Goal: Task Accomplishment & Management: Complete application form

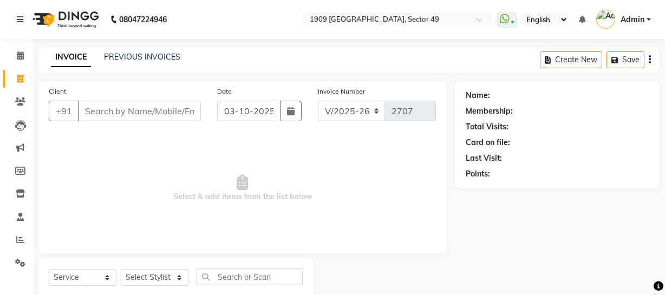
select select "6923"
select select "service"
click at [131, 56] on link "PREVIOUS INVOICES" at bounding box center [142, 57] width 76 height 10
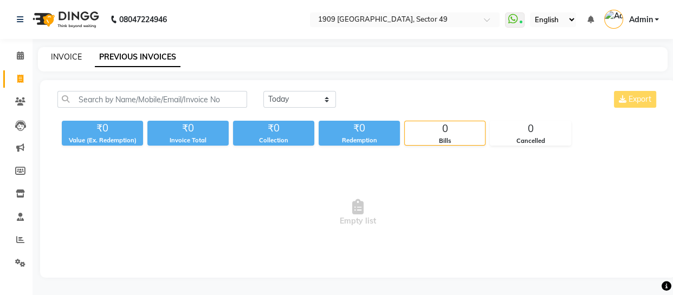
click at [68, 57] on link "INVOICE" at bounding box center [66, 57] width 31 height 10
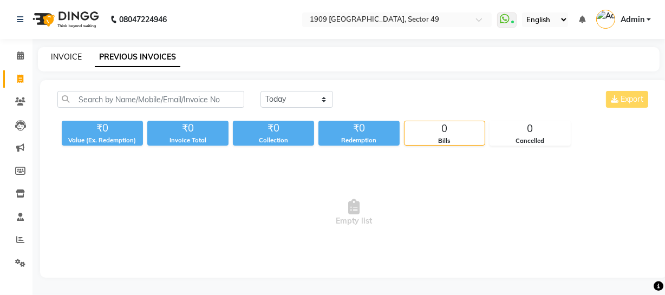
scroll to position [31, 0]
select select "service"
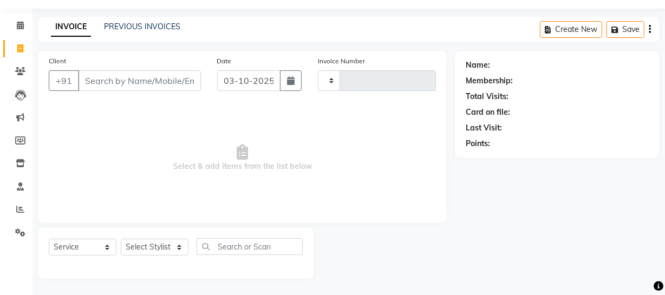
type input "2707"
select select "6923"
click at [120, 23] on link "PREVIOUS INVOICES" at bounding box center [142, 27] width 76 height 10
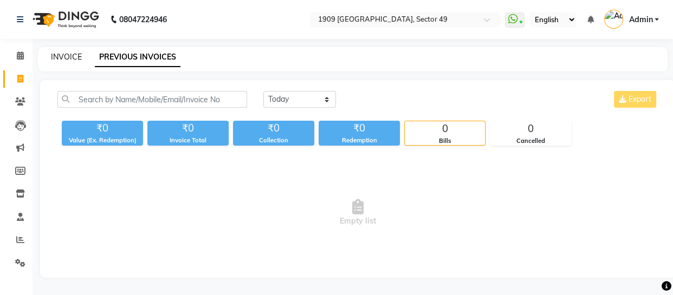
click at [61, 56] on link "INVOICE" at bounding box center [66, 57] width 31 height 10
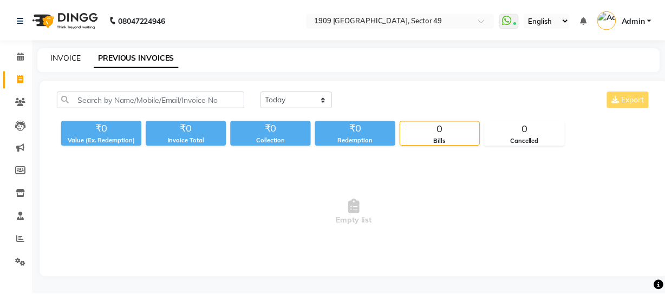
scroll to position [31, 0]
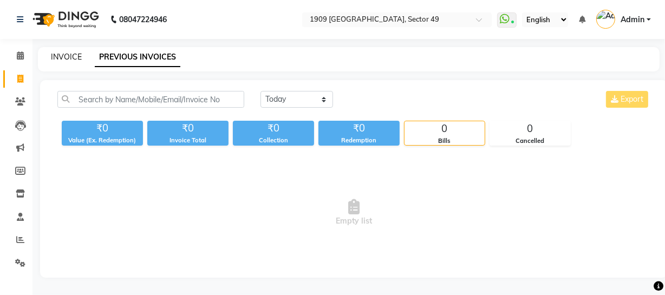
select select "6923"
select select "service"
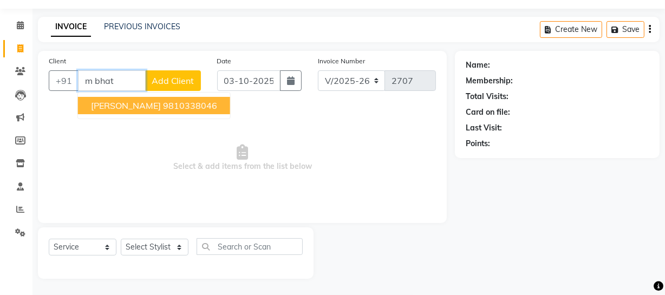
click at [152, 103] on button "[PERSON_NAME] 9810338046" at bounding box center [154, 105] width 152 height 17
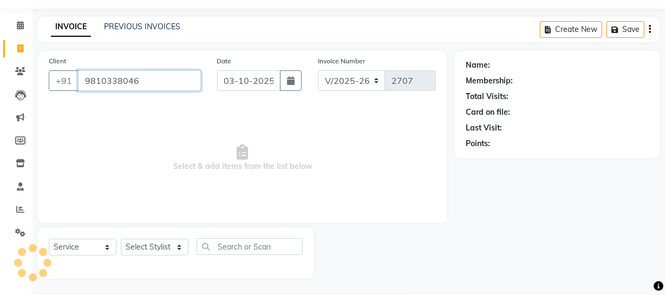
type input "9810338046"
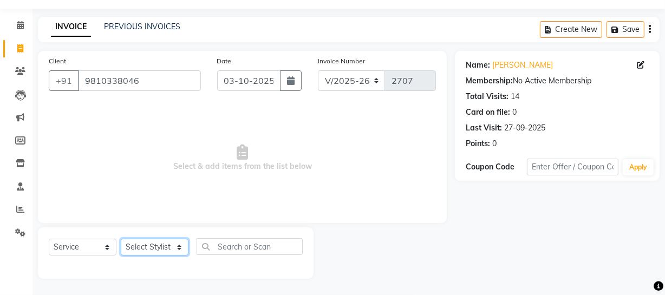
click at [162, 246] on select "Select Stylist [PERSON_NAME] [PERSON_NAME] House Sale Jyoti [PERSON_NAME] [PERS…" at bounding box center [155, 247] width 68 height 17
select select "89254"
click at [121, 239] on select "Select Stylist [PERSON_NAME] [PERSON_NAME] House Sale Jyoti [PERSON_NAME] [PERS…" at bounding box center [155, 247] width 68 height 17
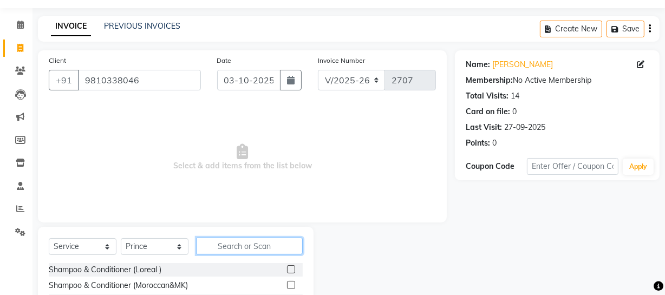
click at [252, 238] on input "text" at bounding box center [250, 246] width 106 height 17
type input "dry"
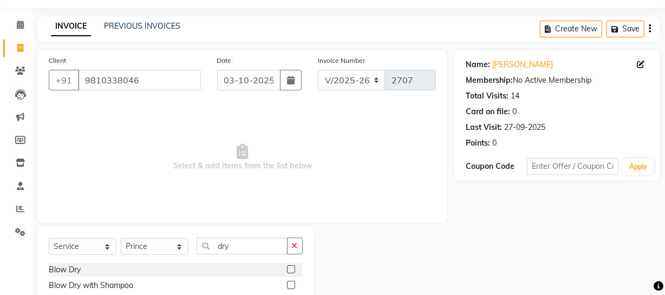
click at [290, 283] on label at bounding box center [291, 285] width 8 height 8
click at [290, 283] on input "checkbox" at bounding box center [290, 285] width 7 height 7
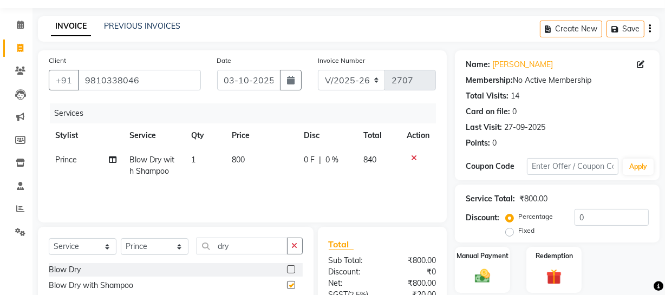
checkbox input "false"
click at [166, 250] on select "Select Stylist [PERSON_NAME] [PERSON_NAME] House Sale Jyoti [PERSON_NAME] [PERS…" at bounding box center [155, 246] width 68 height 17
select select "57113"
click at [121, 238] on select "Select Stylist [PERSON_NAME] [PERSON_NAME] House Sale Jyoti [PERSON_NAME] [PERS…" at bounding box center [155, 246] width 68 height 17
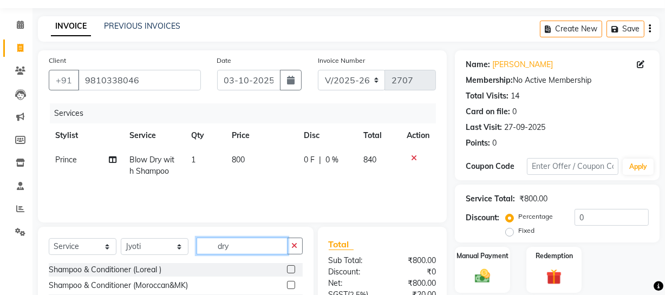
click at [231, 243] on input "dry" at bounding box center [242, 246] width 91 height 17
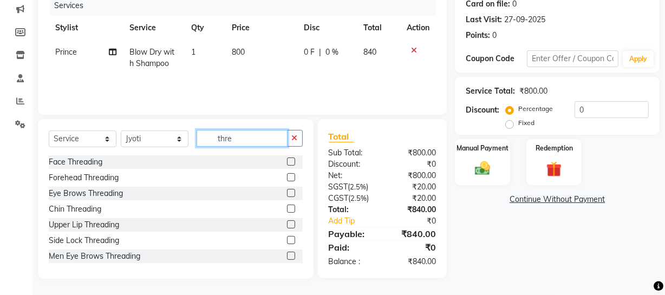
type input "thre"
click at [287, 208] on label at bounding box center [291, 209] width 8 height 8
click at [287, 208] on input "checkbox" at bounding box center [290, 209] width 7 height 7
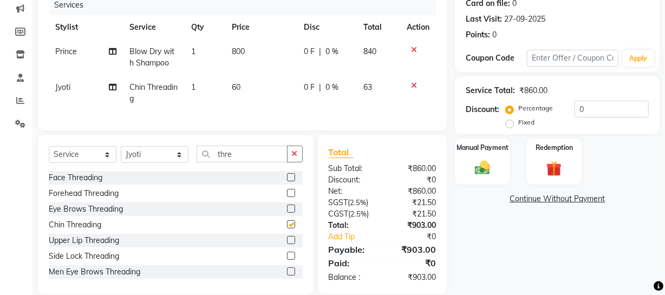
checkbox input "false"
click at [287, 244] on label at bounding box center [291, 240] width 8 height 8
click at [287, 244] on input "checkbox" at bounding box center [290, 240] width 7 height 7
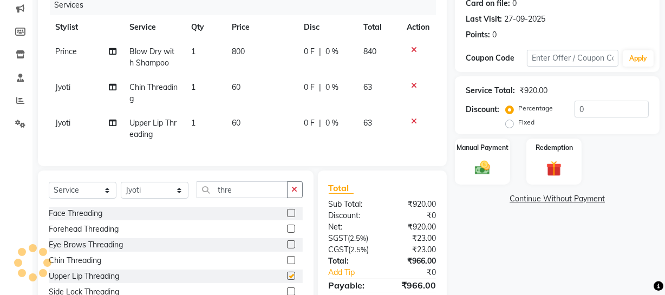
checkbox input "false"
click at [240, 119] on span "60" at bounding box center [236, 123] width 9 height 10
select select "57113"
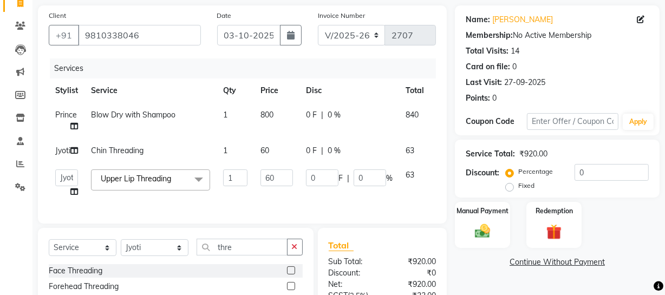
scroll to position [48, 0]
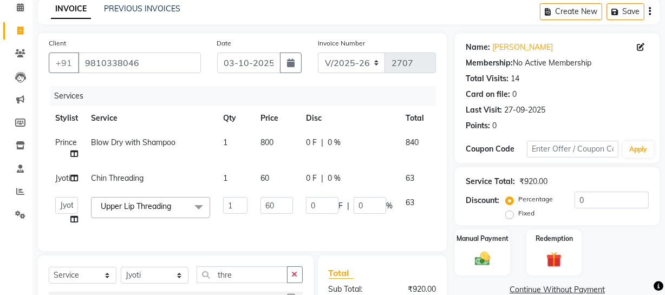
click at [281, 152] on td "800" at bounding box center [277, 149] width 46 height 36
select select "89254"
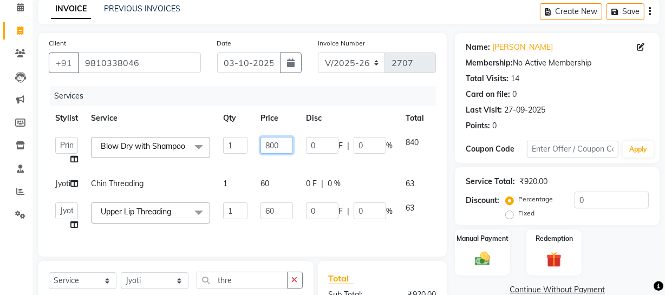
click at [273, 139] on input "800" at bounding box center [277, 145] width 33 height 17
type input "650"
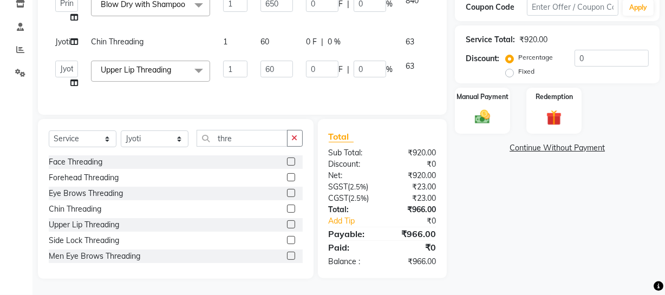
scroll to position [204, 0]
click at [473, 250] on div "Name: [PERSON_NAME] Membership: No Active Membership Total Visits: 14 Card on f…" at bounding box center [561, 85] width 213 height 388
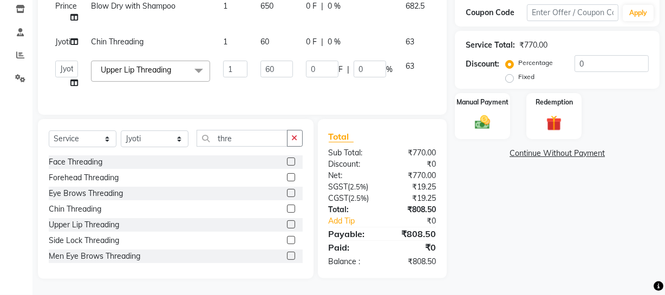
click at [265, 70] on td "60" at bounding box center [277, 74] width 46 height 41
click at [277, 61] on input "60" at bounding box center [277, 69] width 33 height 17
click at [270, 61] on input "60" at bounding box center [277, 69] width 33 height 17
type input "50"
click at [276, 30] on td "60" at bounding box center [277, 42] width 46 height 24
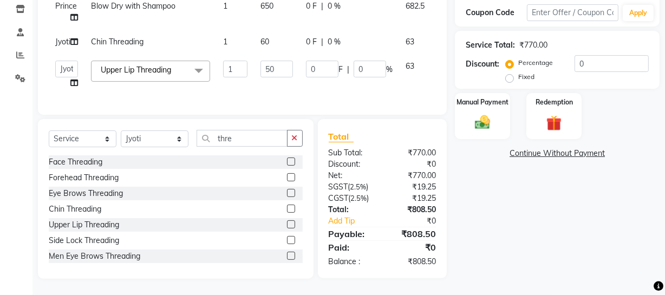
select select "57113"
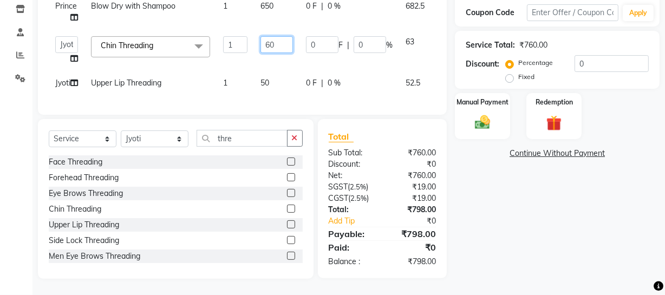
click at [270, 36] on input "60" at bounding box center [277, 44] width 33 height 17
type input "50"
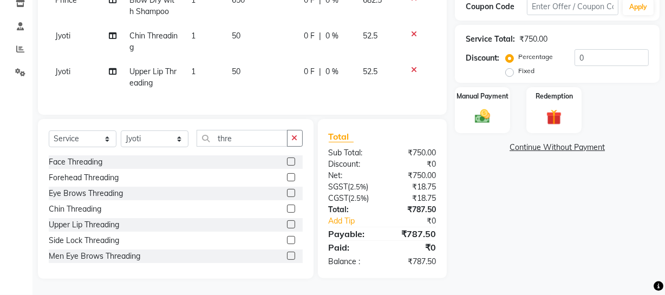
scroll to position [198, 0]
click at [524, 219] on div "Name: [PERSON_NAME] Membership: No Active Membership Total Visits: 14 Card on f…" at bounding box center [561, 85] width 213 height 389
click at [479, 107] on img at bounding box center [483, 116] width 26 height 18
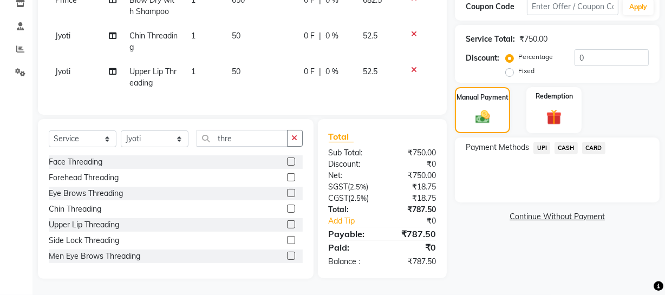
click at [541, 142] on span "UPI" at bounding box center [542, 148] width 17 height 12
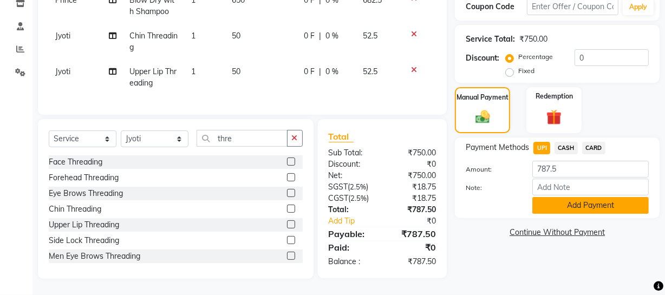
click at [552, 197] on button "Add Payment" at bounding box center [591, 205] width 117 height 17
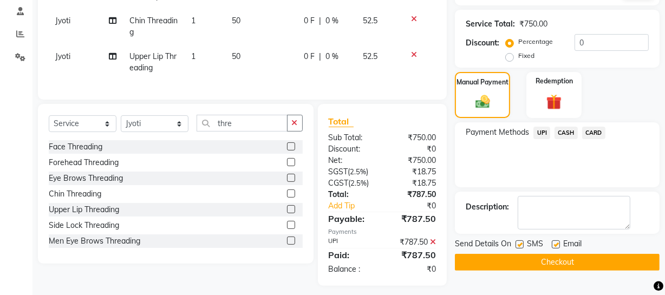
scroll to position [221, 0]
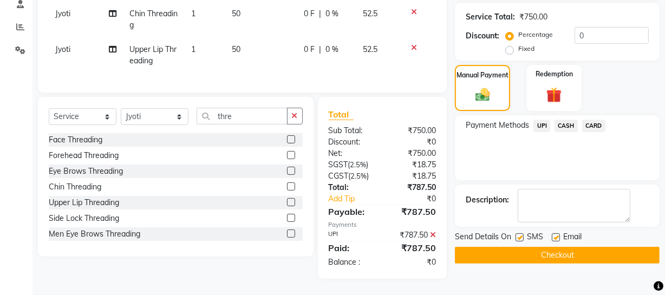
click at [514, 249] on button "Checkout" at bounding box center [557, 255] width 205 height 17
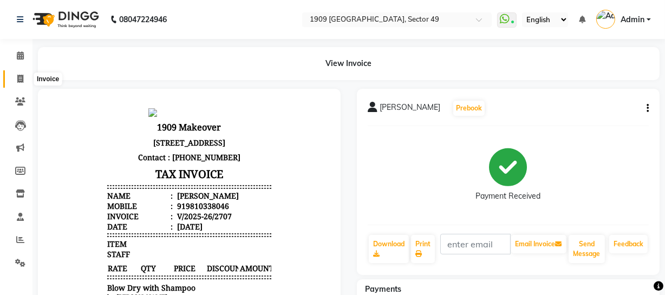
click at [16, 77] on span at bounding box center [20, 79] width 19 height 12
select select "service"
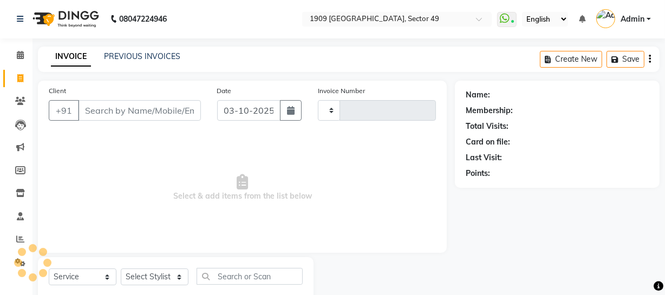
type input "2708"
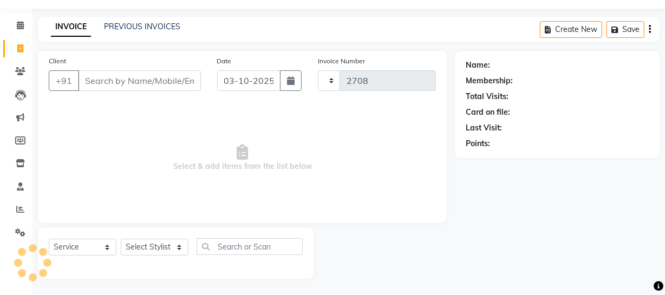
select select "6923"
click at [166, 83] on input "Client" at bounding box center [139, 80] width 123 height 21
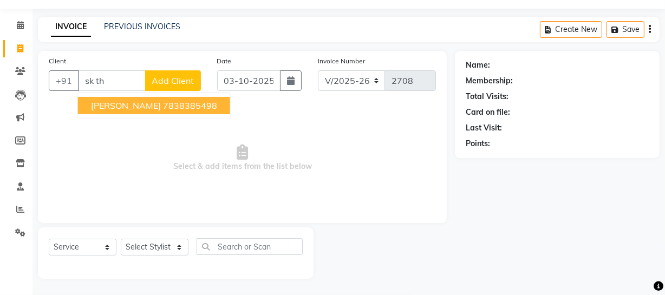
click at [163, 109] on ngb-highlight "7838385498" at bounding box center [190, 105] width 54 height 11
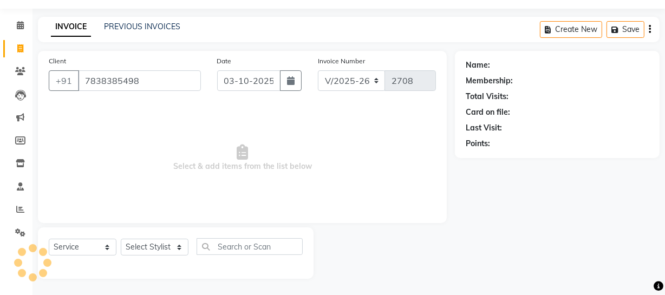
type input "7838385498"
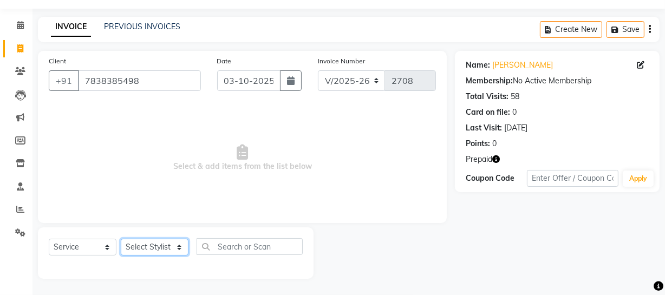
click at [159, 251] on select "Select Stylist [PERSON_NAME] [PERSON_NAME] House Sale Jyoti [PERSON_NAME] [PERS…" at bounding box center [155, 247] width 68 height 17
select select "79672"
click at [121, 239] on select "Select Stylist [PERSON_NAME] [PERSON_NAME] House Sale Jyoti [PERSON_NAME] [PERS…" at bounding box center [155, 247] width 68 height 17
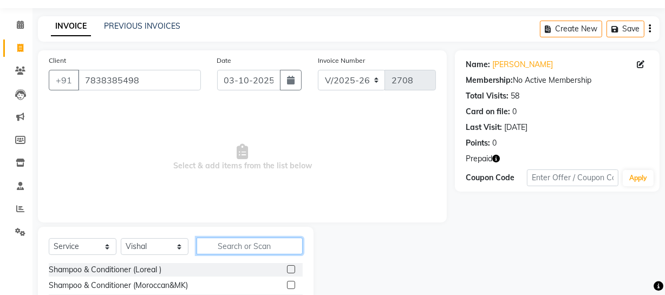
click at [249, 247] on input "text" at bounding box center [250, 246] width 106 height 17
type input "hair cut"
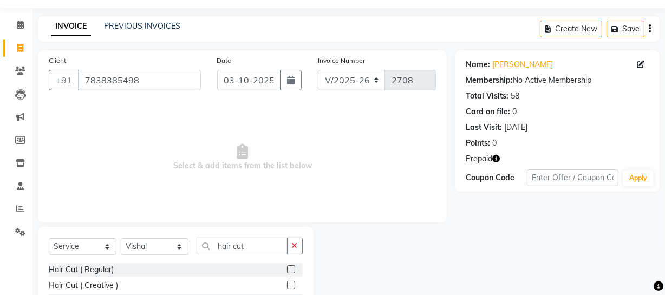
drag, startPoint x: 649, startPoint y: 222, endPoint x: 642, endPoint y: 262, distance: 40.2
click at [642, 266] on div "Name: [PERSON_NAME] Membership: No Active Membership Total Visits: 58 Card on f…" at bounding box center [561, 203] width 213 height 307
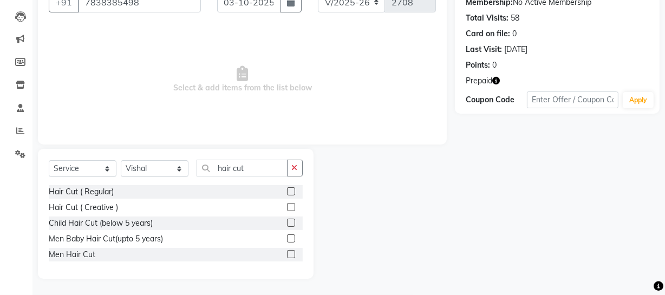
click at [290, 255] on label at bounding box center [291, 254] width 8 height 8
click at [290, 255] on input "checkbox" at bounding box center [290, 254] width 7 height 7
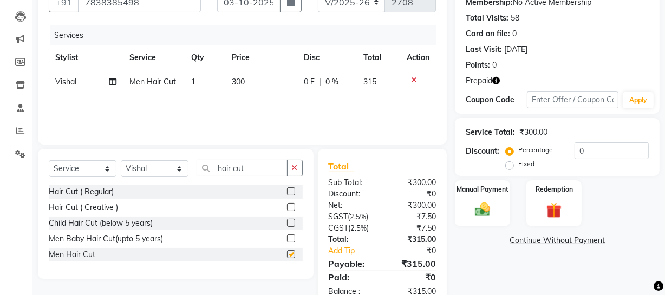
checkbox input "false"
drag, startPoint x: 217, startPoint y: 161, endPoint x: 271, endPoint y: 168, distance: 54.6
click at [271, 168] on input "hair cut" at bounding box center [242, 168] width 91 height 17
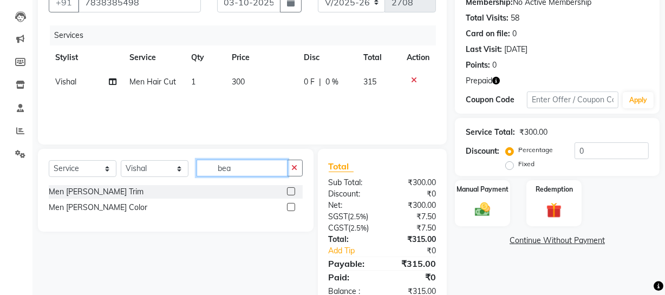
type input "bea"
click at [292, 190] on label at bounding box center [291, 192] width 8 height 8
click at [292, 190] on input "checkbox" at bounding box center [290, 192] width 7 height 7
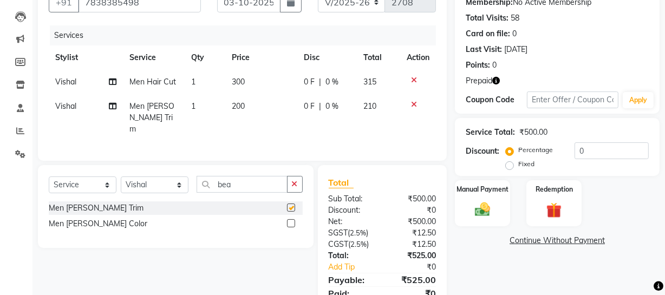
checkbox input "false"
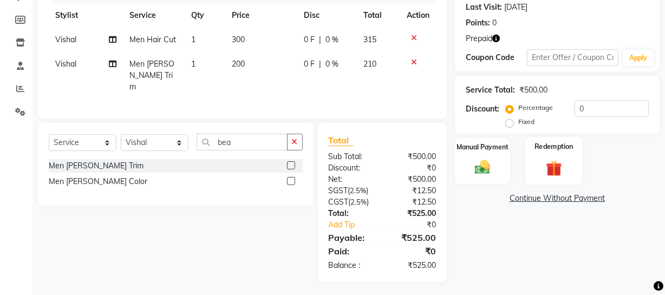
click at [553, 156] on div "Redemption" at bounding box center [554, 161] width 57 height 48
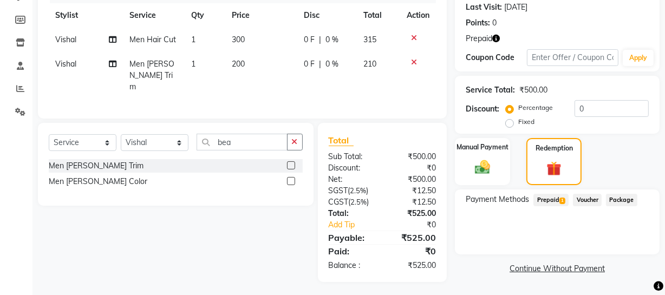
click at [547, 201] on span "Prepaid 1" at bounding box center [551, 200] width 35 height 12
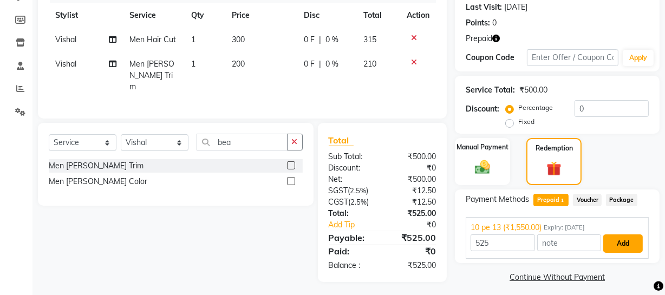
click at [618, 241] on button "Add" at bounding box center [624, 244] width 40 height 18
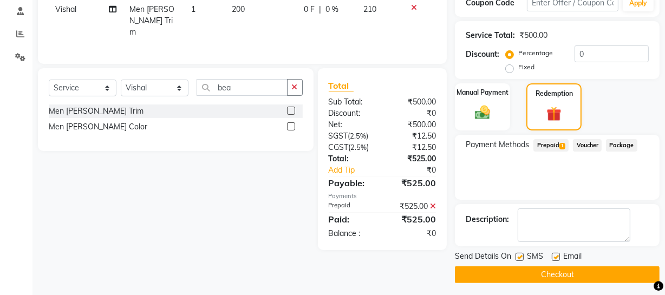
scroll to position [210, 0]
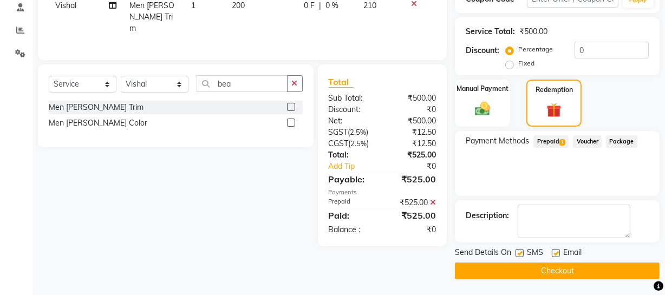
click at [485, 269] on button "Checkout" at bounding box center [557, 271] width 205 height 17
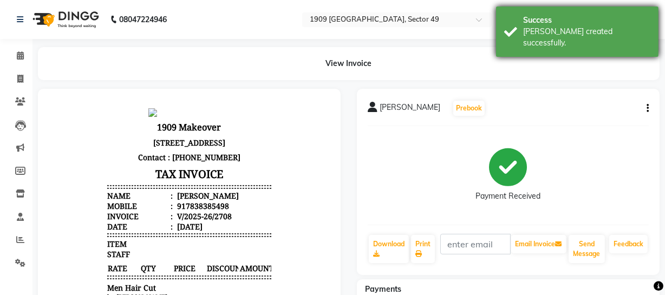
click at [514, 34] on div "Success [PERSON_NAME] created successfully." at bounding box center [577, 32] width 163 height 50
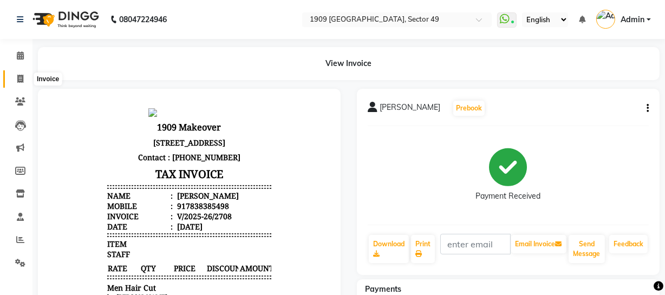
click at [20, 76] on icon at bounding box center [20, 79] width 6 height 8
select select "service"
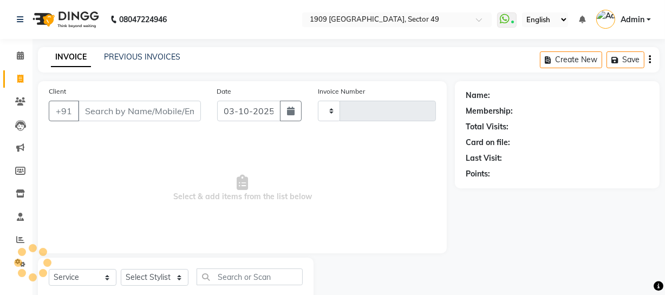
type input "2709"
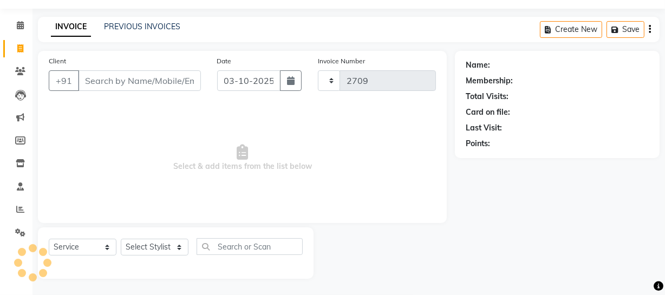
select select "6923"
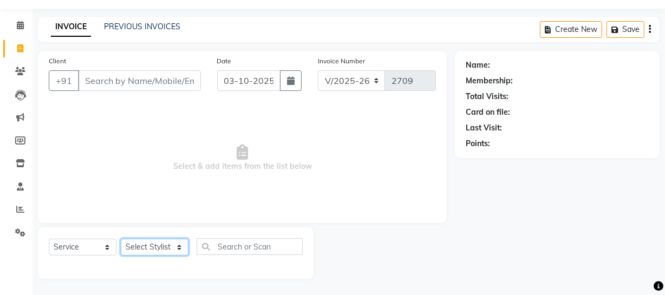
click at [162, 249] on select "Select Stylist [PERSON_NAME] [PERSON_NAME] House Sale Jyoti [PERSON_NAME] [PERS…" at bounding box center [155, 247] width 68 height 17
select select "57119"
click at [121, 239] on select "Select Stylist [PERSON_NAME] [PERSON_NAME] House Sale Jyoti [PERSON_NAME] [PERS…" at bounding box center [155, 247] width 68 height 17
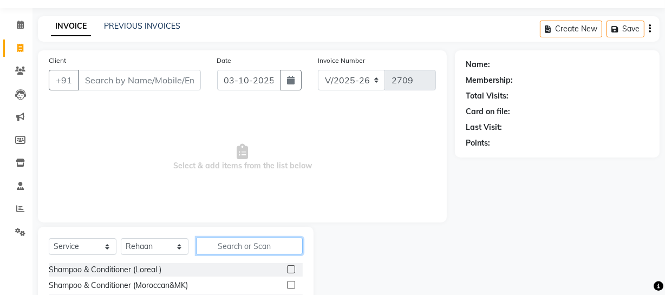
click at [253, 243] on input "text" at bounding box center [250, 246] width 106 height 17
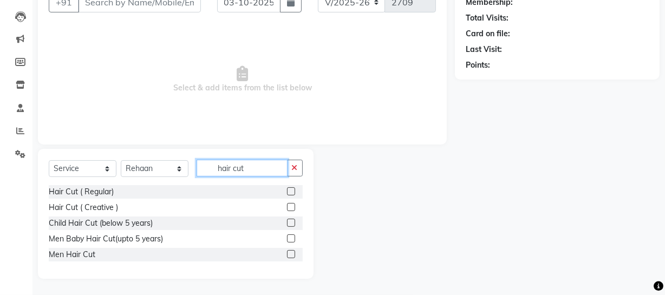
type input "hair cut"
click at [287, 251] on div at bounding box center [290, 255] width 7 height 11
click at [293, 253] on label at bounding box center [291, 254] width 8 height 8
click at [293, 253] on input "checkbox" at bounding box center [290, 254] width 7 height 7
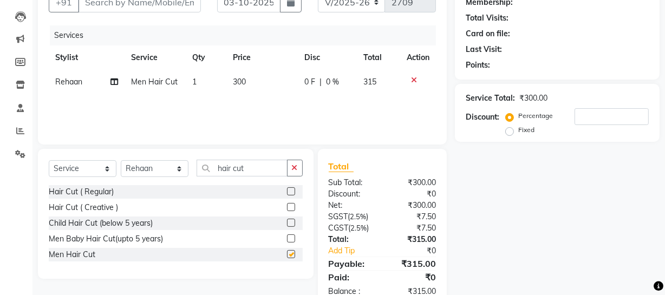
checkbox input "false"
drag, startPoint x: 211, startPoint y: 164, endPoint x: 251, endPoint y: 163, distance: 40.1
click at [251, 163] on input "hair cut" at bounding box center [242, 168] width 91 height 17
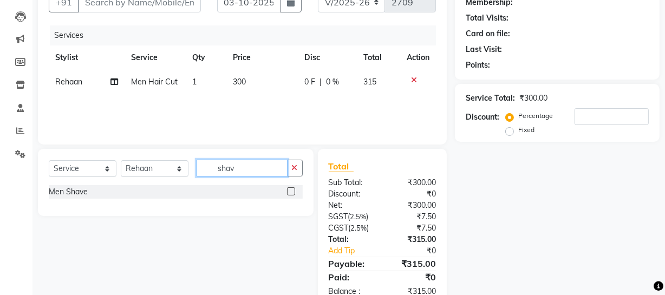
type input "shav"
click at [290, 191] on label at bounding box center [291, 192] width 8 height 8
click at [290, 191] on input "checkbox" at bounding box center [290, 192] width 7 height 7
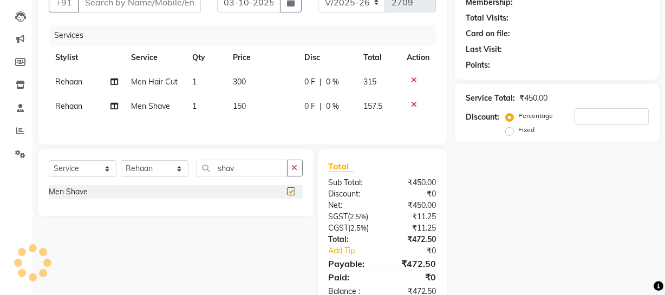
checkbox input "false"
click at [171, 168] on select "Select Stylist [PERSON_NAME] [PERSON_NAME] House Sale Jyoti [PERSON_NAME] [PERS…" at bounding box center [155, 168] width 68 height 17
select select "57120"
click at [121, 161] on select "Select Stylist [PERSON_NAME] [PERSON_NAME] House Sale Jyoti [PERSON_NAME] [PERS…" at bounding box center [155, 168] width 68 height 17
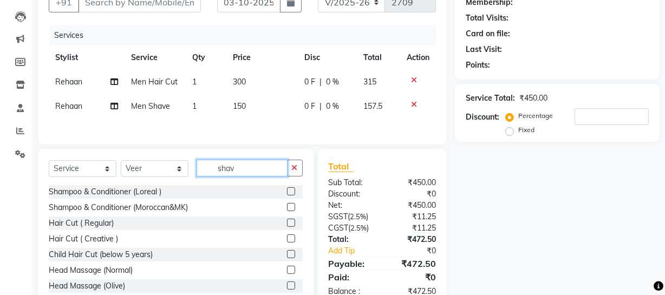
click at [244, 165] on input "shav" at bounding box center [242, 168] width 91 height 17
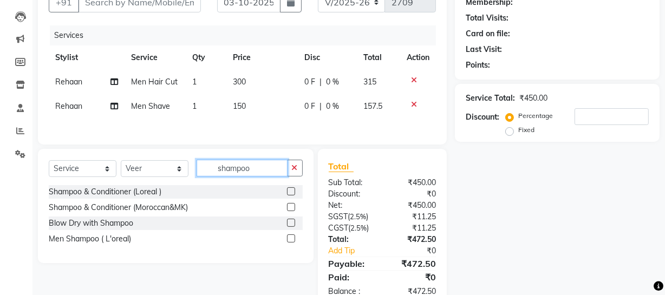
type input "shampoo"
click at [288, 239] on label at bounding box center [291, 239] width 8 height 8
click at [288, 239] on input "checkbox" at bounding box center [290, 239] width 7 height 7
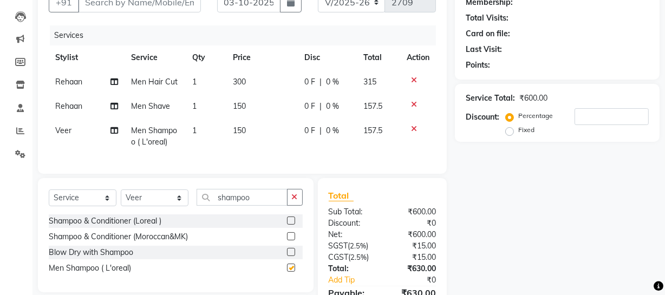
checkbox input "false"
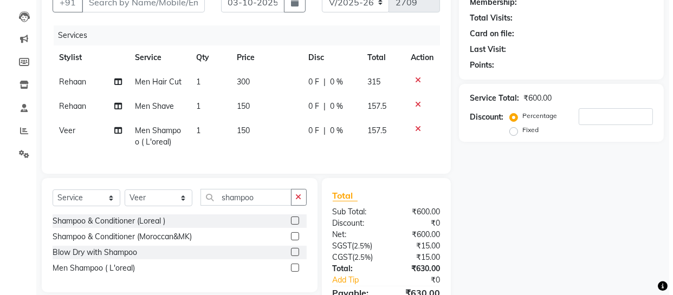
scroll to position [0, 0]
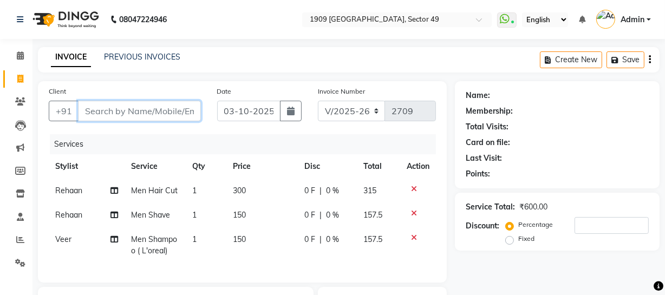
click at [157, 108] on input "Client" at bounding box center [139, 111] width 123 height 21
type input "9"
type input "0"
type input "9811853778"
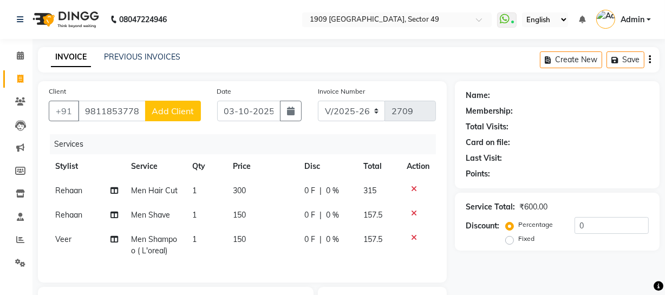
click at [157, 108] on span "Add Client" at bounding box center [173, 111] width 43 height 11
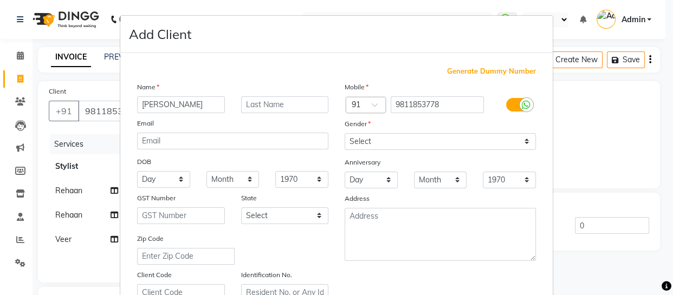
click at [150, 104] on input "[PERSON_NAME]" at bounding box center [181, 104] width 88 height 17
click at [170, 102] on input "[PERSON_NAME]" at bounding box center [181, 104] width 88 height 17
type input "[PERSON_NAME]"
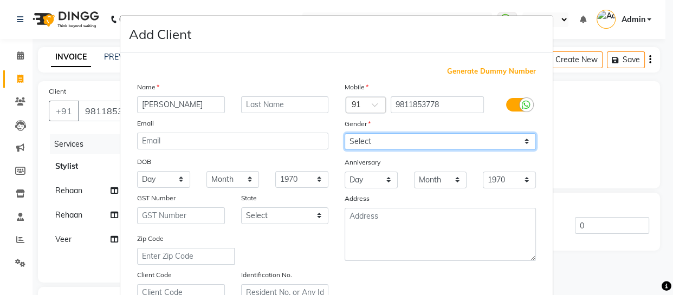
click at [379, 140] on select "Select [DEMOGRAPHIC_DATA] [DEMOGRAPHIC_DATA] Other Prefer Not To Say" at bounding box center [440, 141] width 191 height 17
select select "[DEMOGRAPHIC_DATA]"
click at [345, 133] on select "Select [DEMOGRAPHIC_DATA] [DEMOGRAPHIC_DATA] Other Prefer Not To Say" at bounding box center [440, 141] width 191 height 17
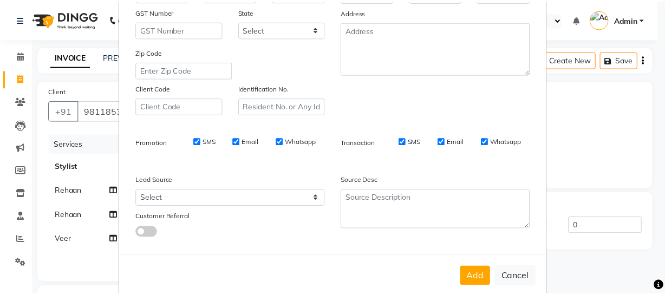
scroll to position [201, 0]
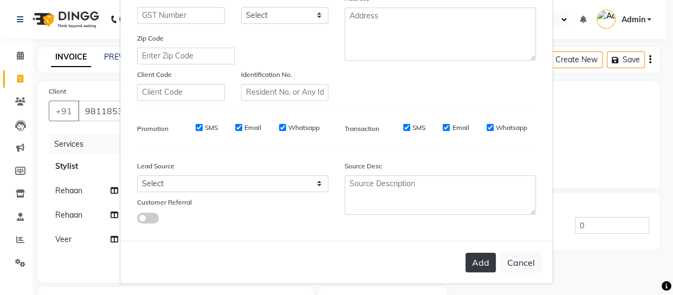
click at [476, 269] on button "Add" at bounding box center [481, 263] width 30 height 20
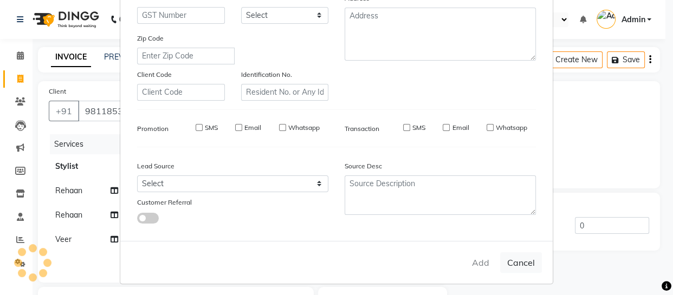
select select
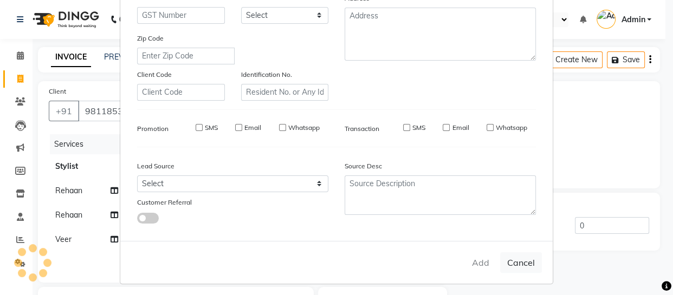
select select
checkbox input "false"
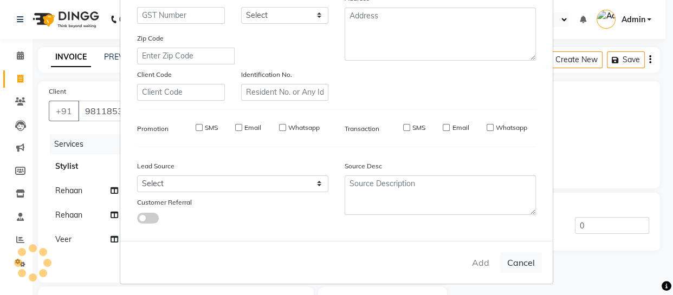
checkbox input "false"
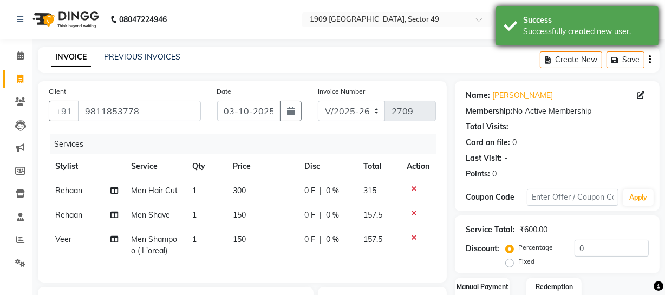
click at [509, 35] on div "Success Successfully created new user." at bounding box center [577, 26] width 163 height 39
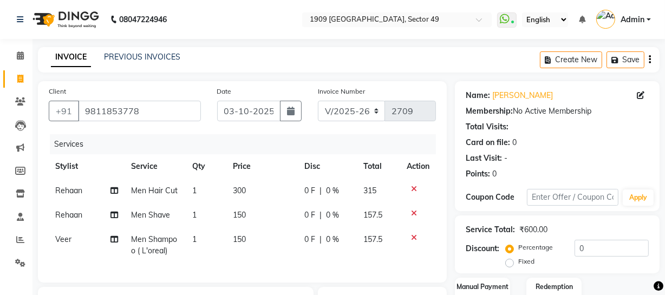
scroll to position [175, 0]
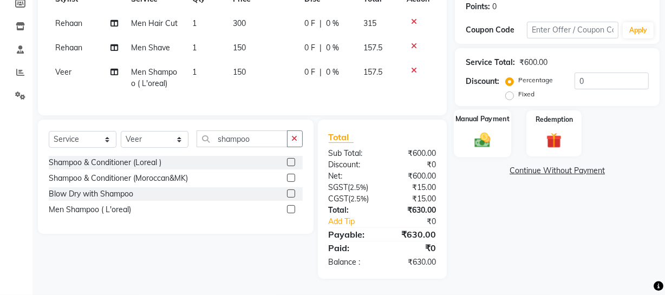
click at [484, 120] on div "Manual Payment" at bounding box center [482, 133] width 57 height 48
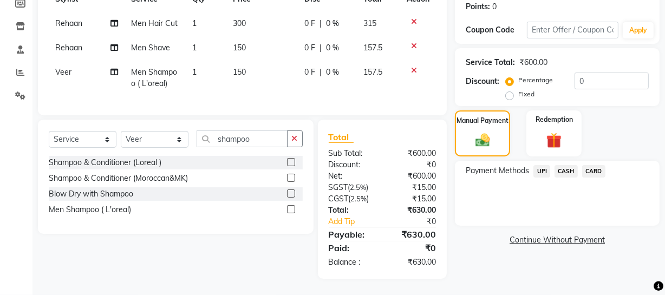
click at [540, 165] on span "UPI" at bounding box center [542, 171] width 17 height 12
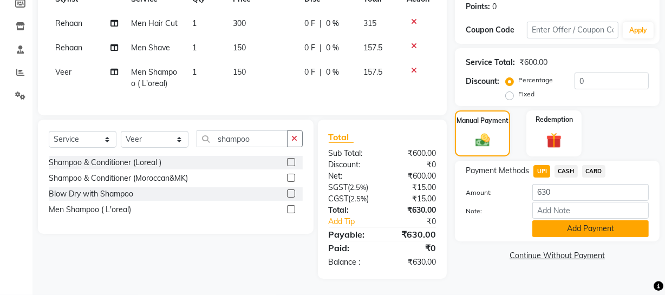
click at [551, 221] on button "Add Payment" at bounding box center [591, 229] width 117 height 17
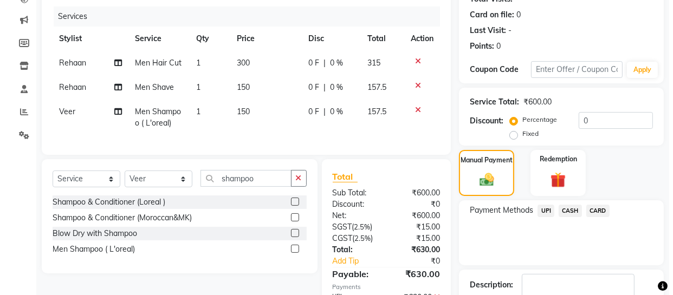
scroll to position [0, 0]
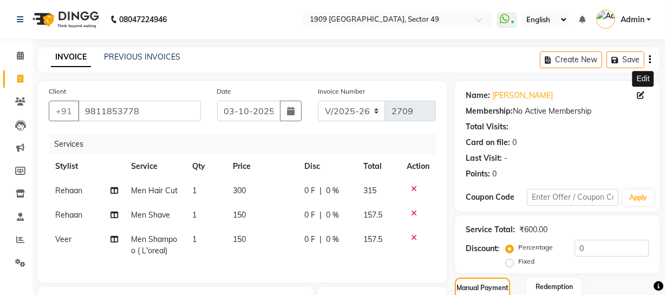
click at [642, 92] on icon at bounding box center [641, 96] width 8 height 8
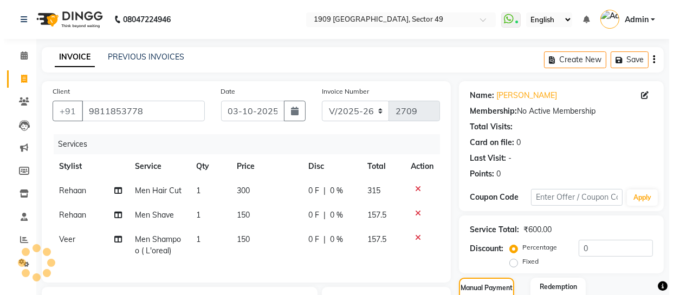
select select "[DEMOGRAPHIC_DATA]"
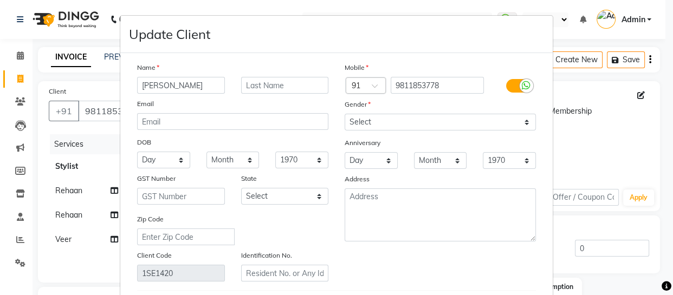
click at [155, 84] on input "[PERSON_NAME]" at bounding box center [181, 85] width 88 height 17
type input "[PERSON_NAME]"
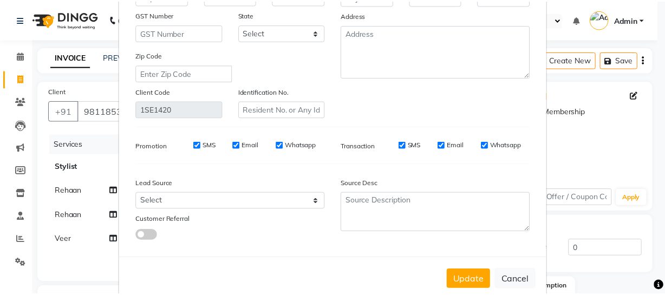
scroll to position [189, 0]
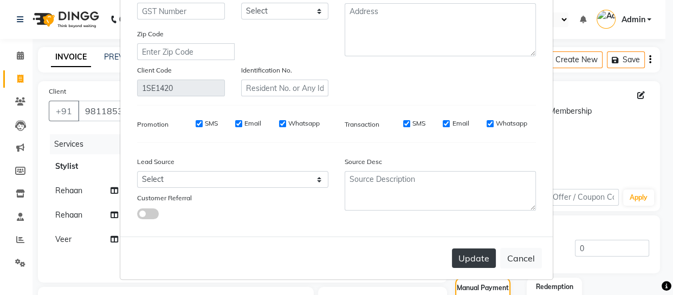
click at [466, 257] on button "Update" at bounding box center [474, 259] width 44 height 20
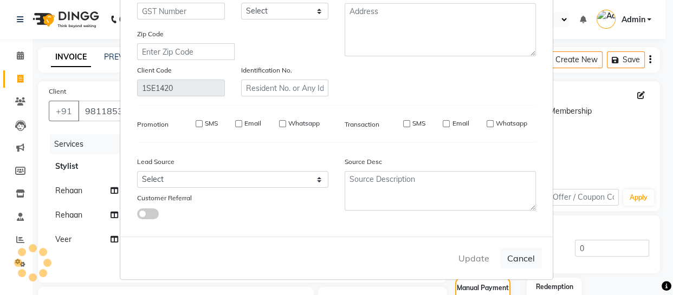
select select
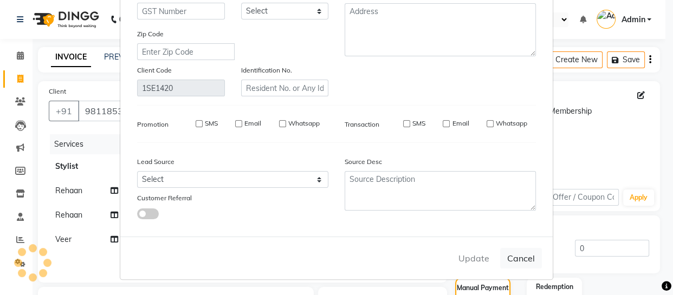
select select
checkbox input "false"
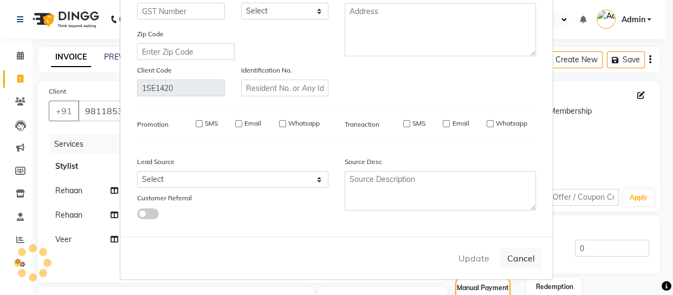
checkbox input "false"
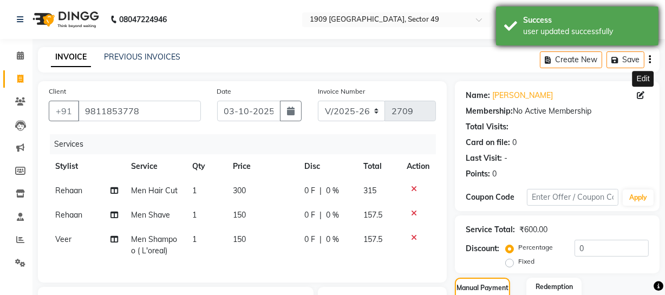
click at [532, 35] on div "user updated successfully" at bounding box center [586, 31] width 127 height 11
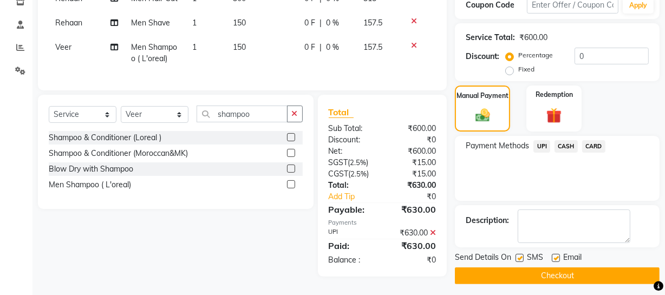
scroll to position [198, 0]
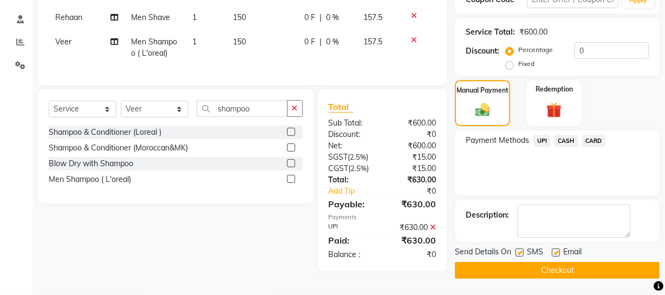
click at [518, 274] on button "Checkout" at bounding box center [557, 270] width 205 height 17
